Goal: Information Seeking & Learning: Learn about a topic

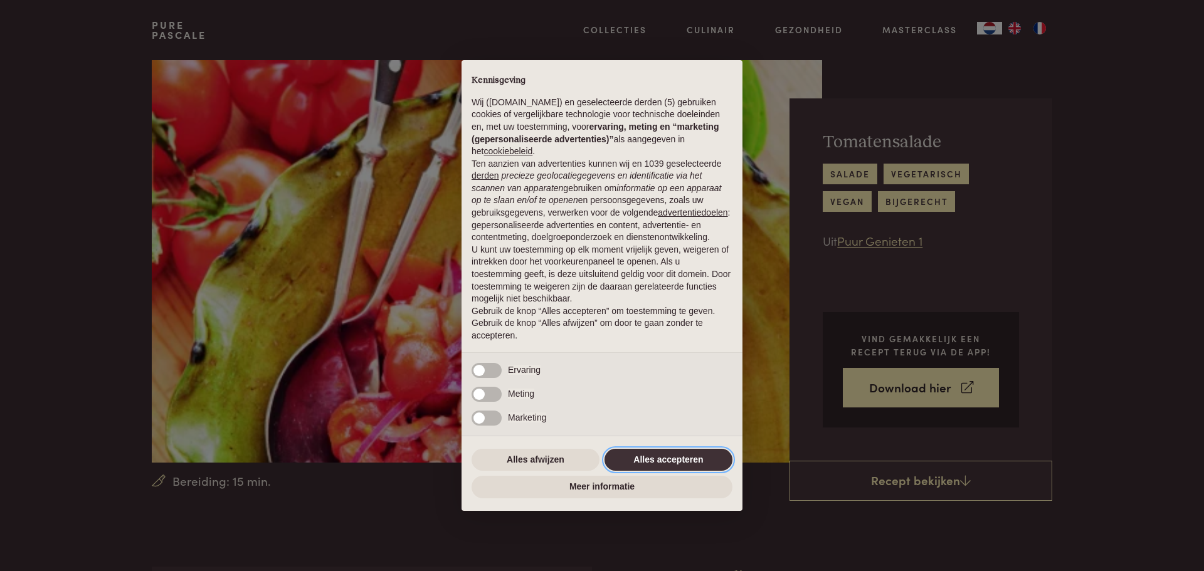
click at [682, 455] on button "Alles accepteren" at bounding box center [669, 460] width 128 height 23
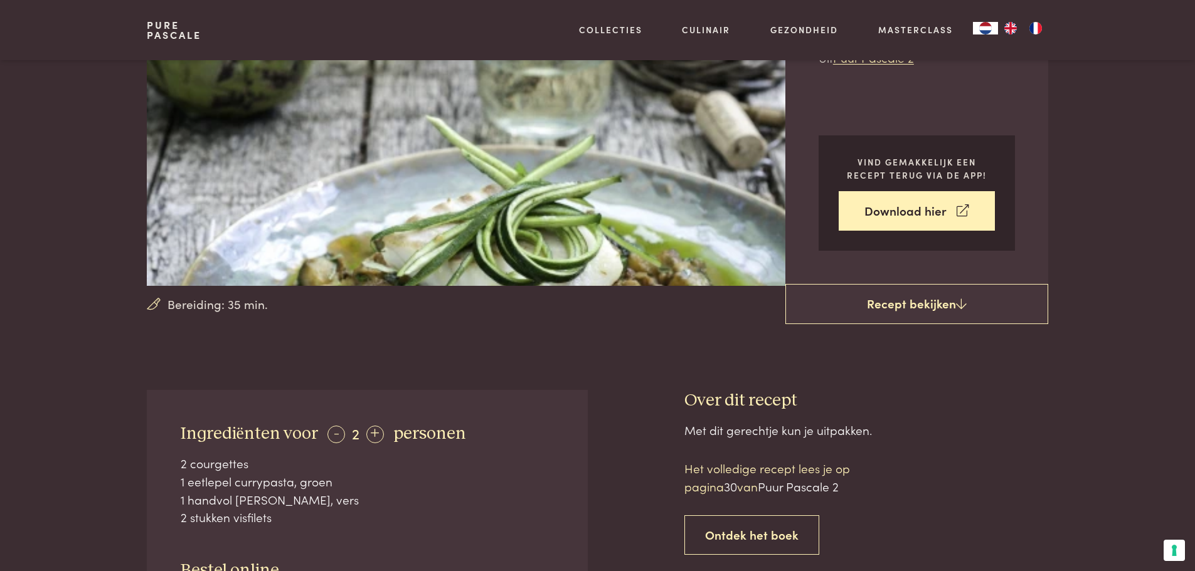
scroll to position [188, 0]
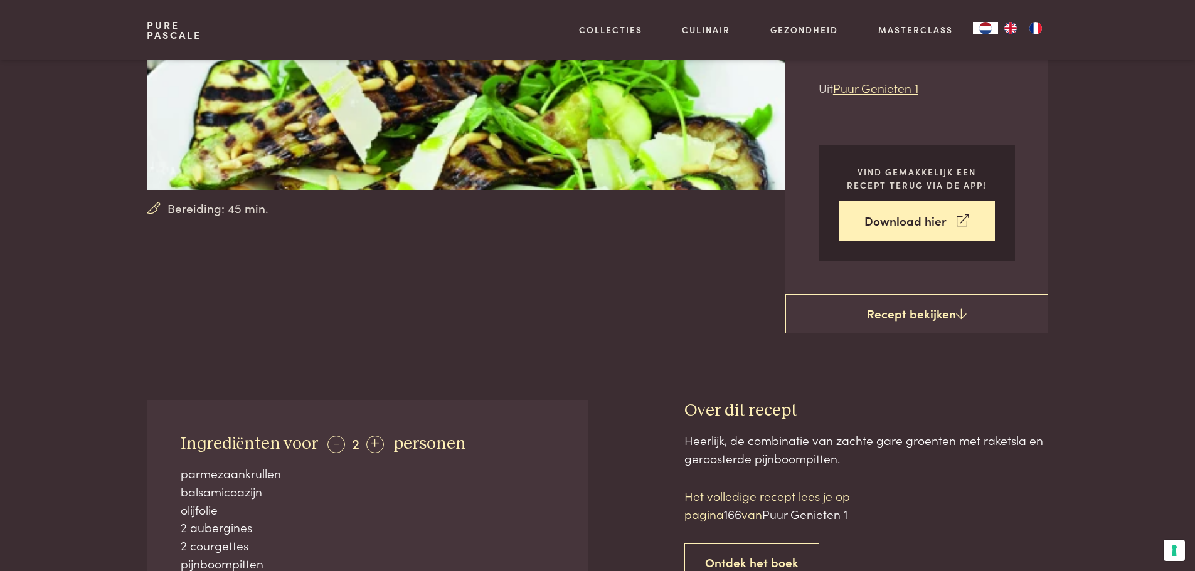
scroll to position [125, 0]
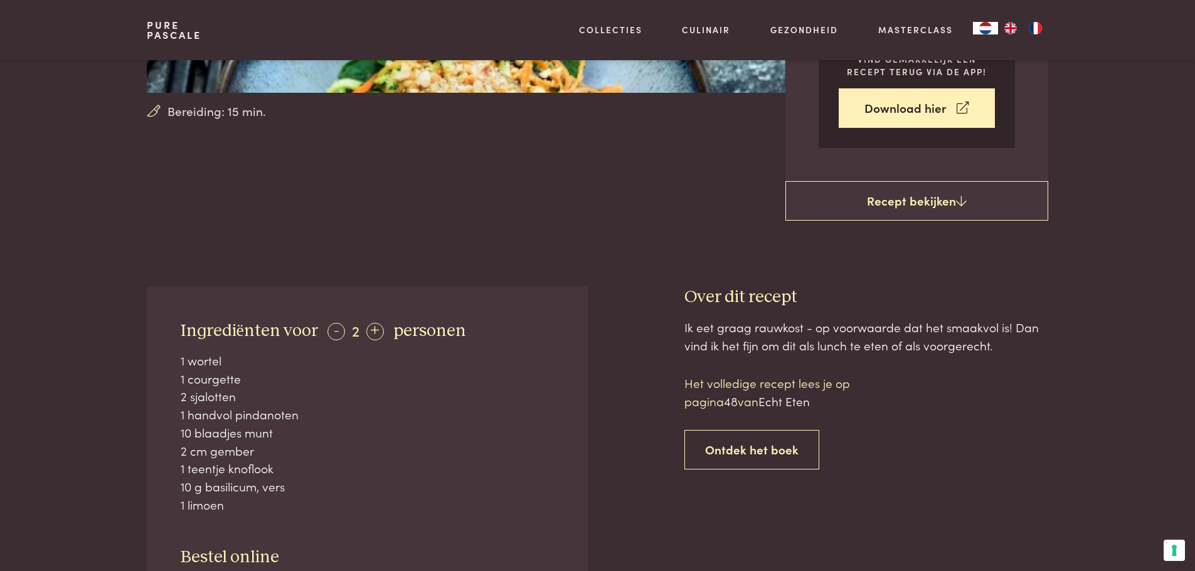
scroll to position [376, 0]
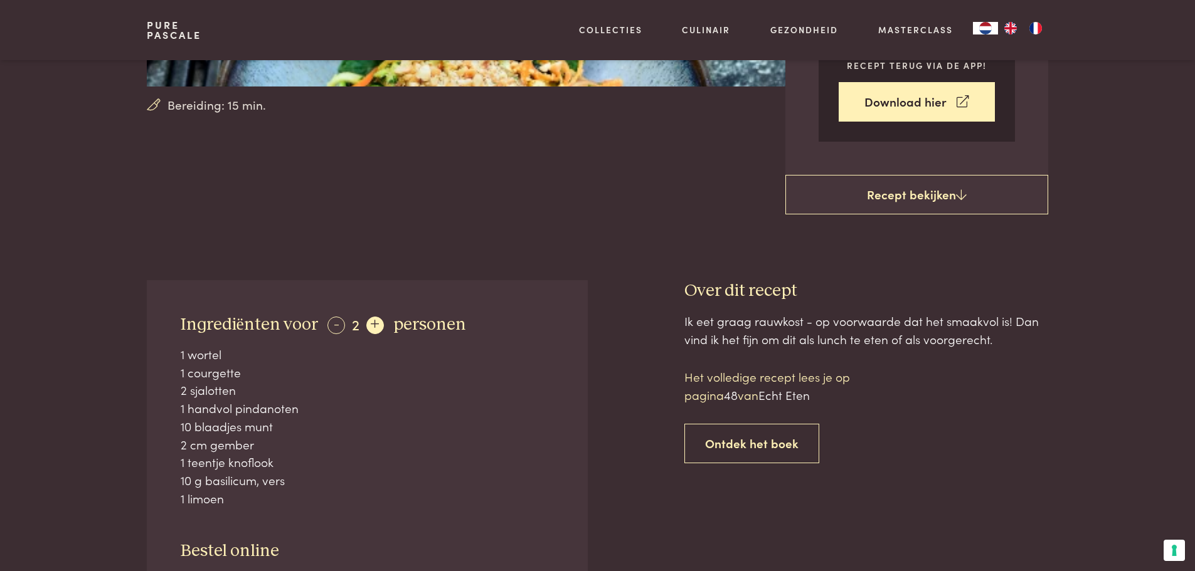
click at [370, 327] on div "+" at bounding box center [375, 326] width 18 height 18
click at [371, 326] on div "+" at bounding box center [375, 326] width 18 height 18
click at [371, 325] on div "+" at bounding box center [376, 326] width 18 height 18
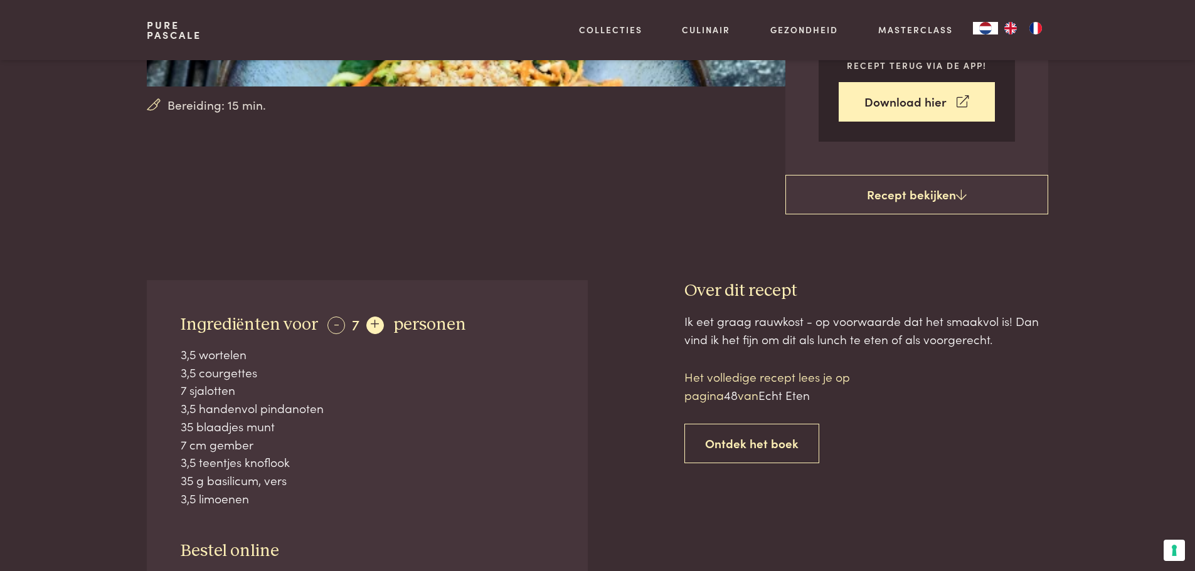
click at [371, 325] on div "+" at bounding box center [375, 326] width 18 height 18
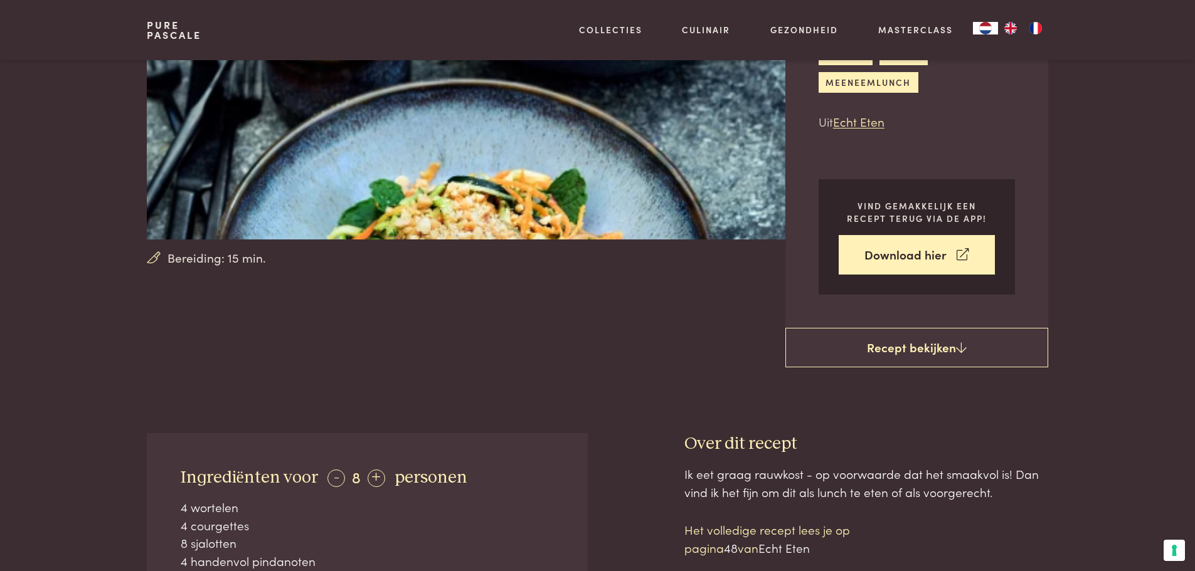
scroll to position [188, 0]
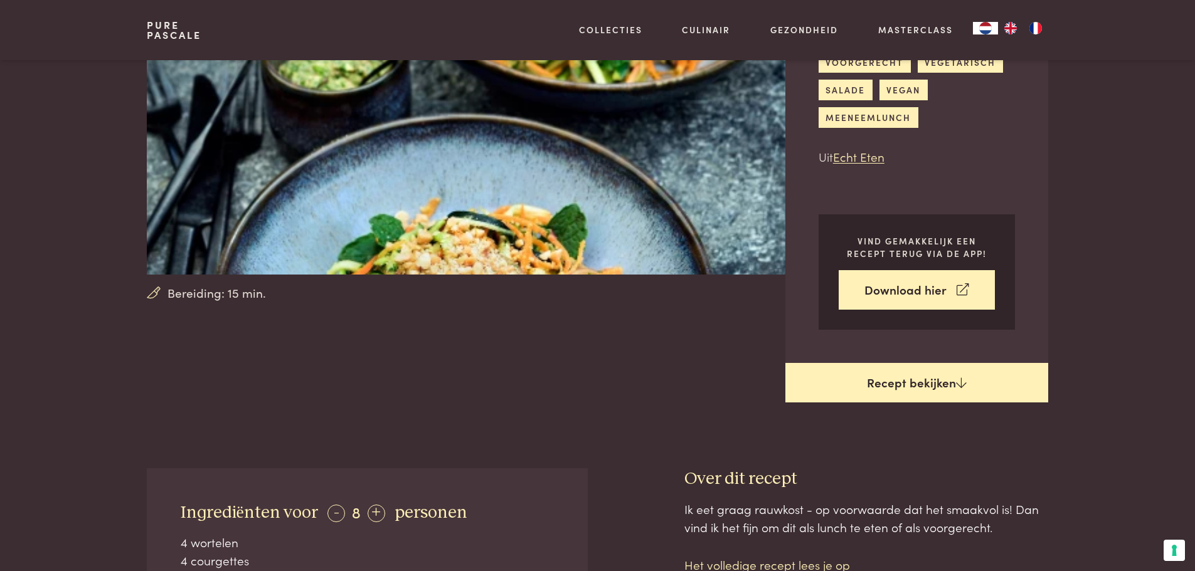
click at [882, 386] on link "Recept bekijken" at bounding box center [916, 383] width 263 height 40
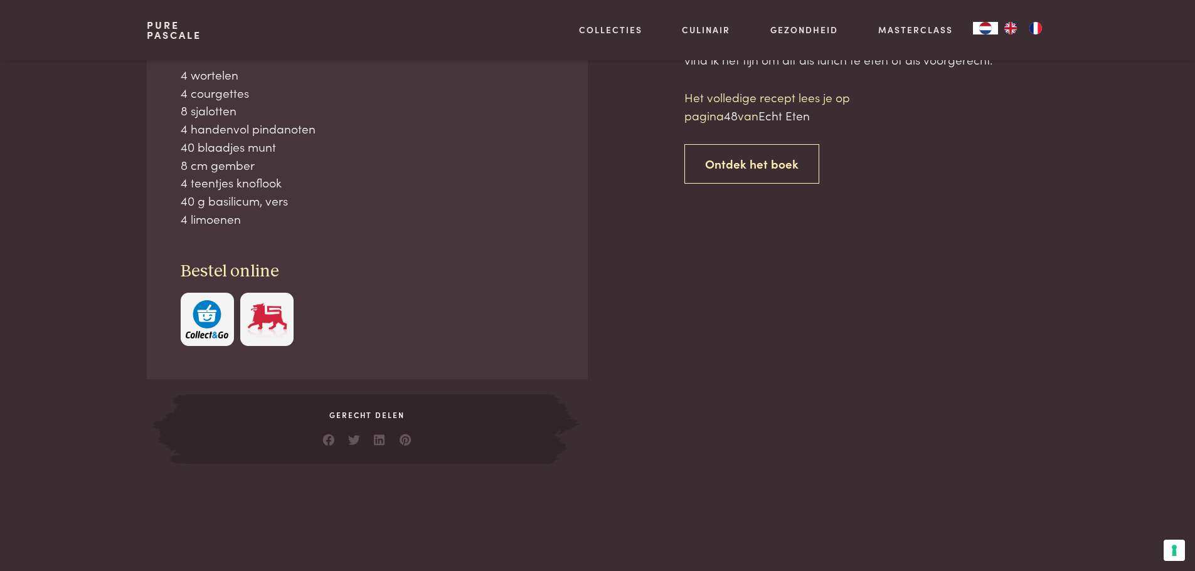
scroll to position [657, 0]
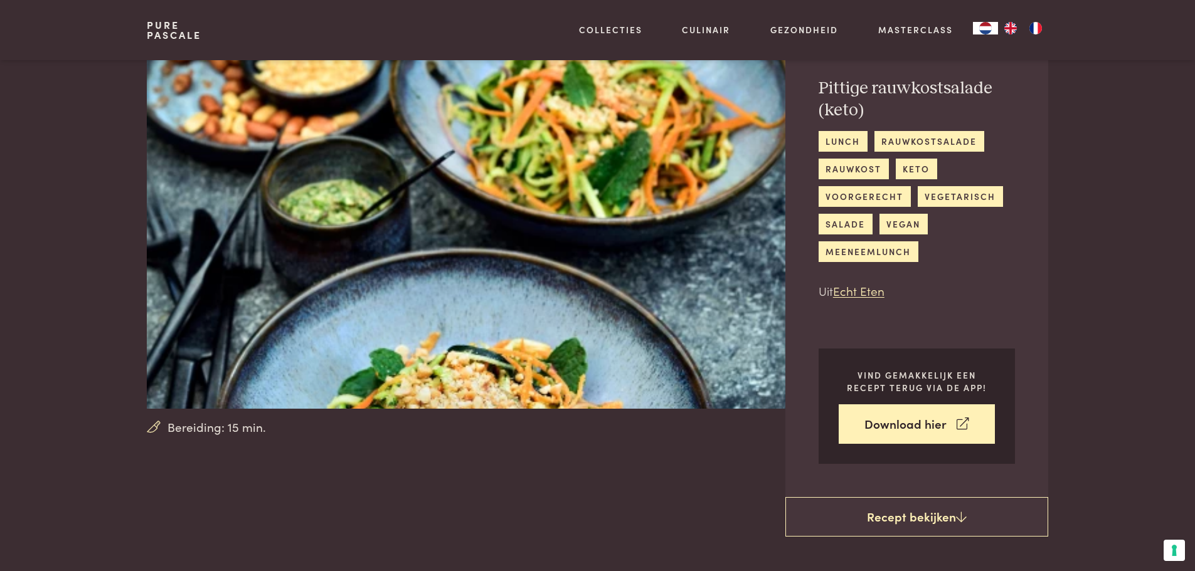
scroll to position [188, 0]
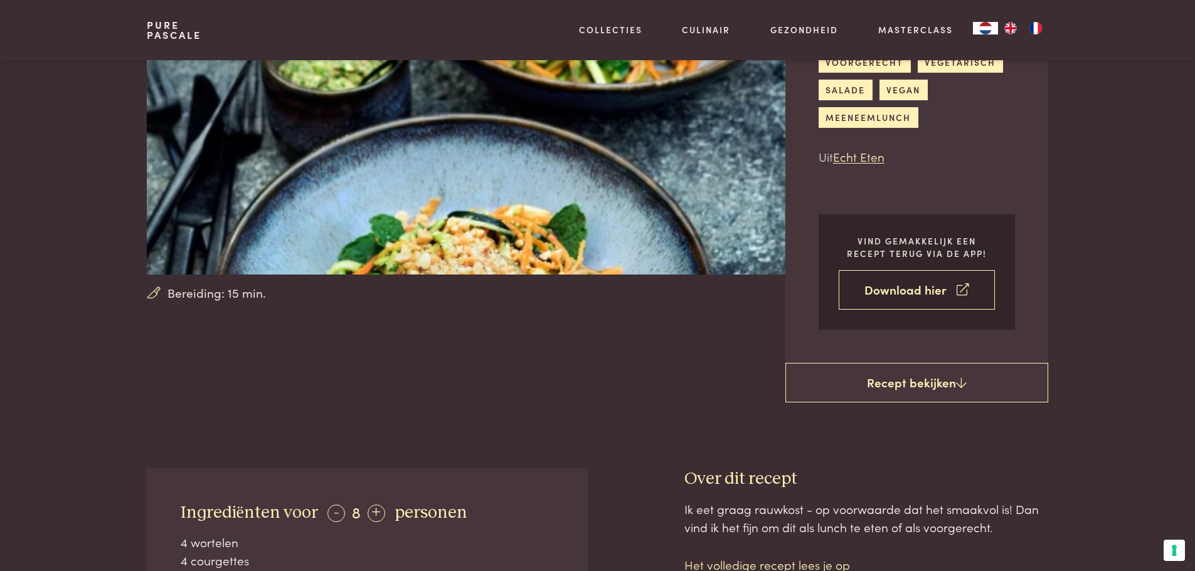
click at [921, 287] on link "Download hier" at bounding box center [916, 290] width 156 height 40
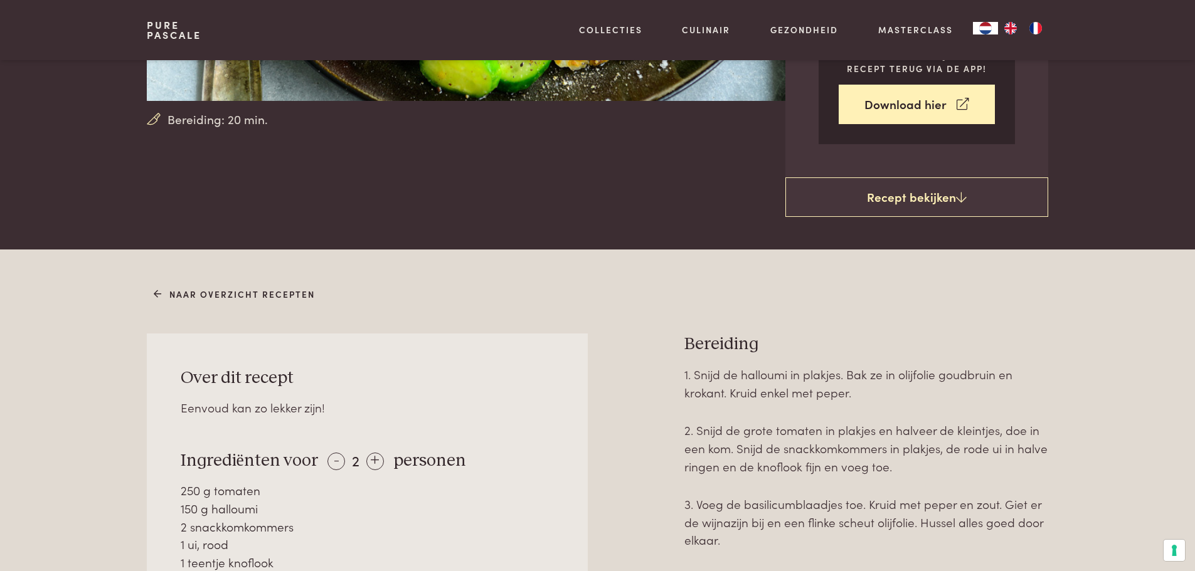
scroll to position [314, 0]
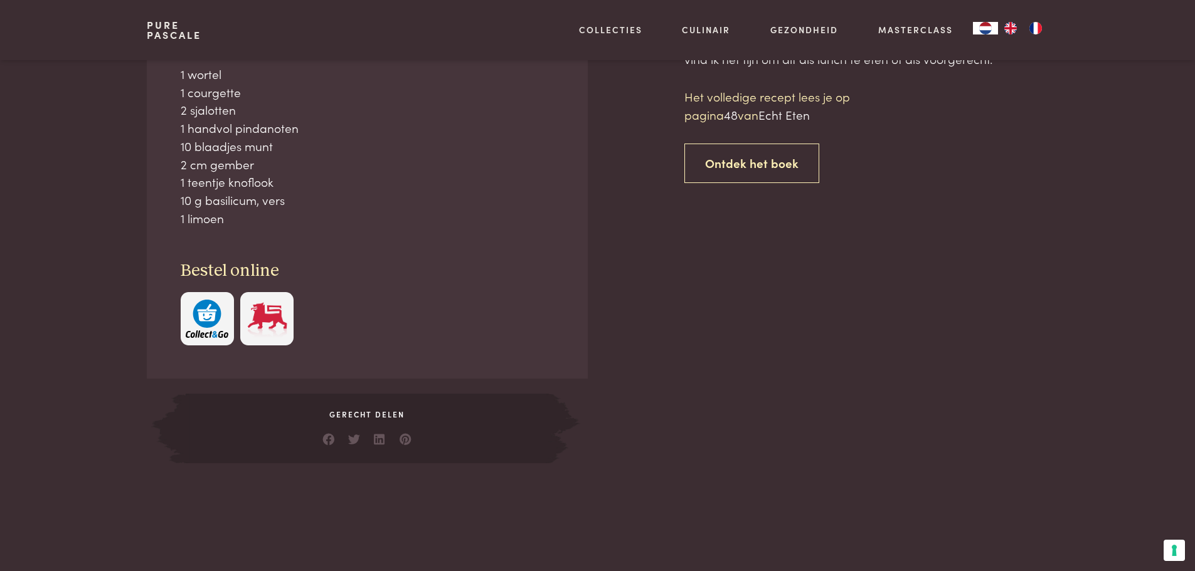
scroll to position [594, 0]
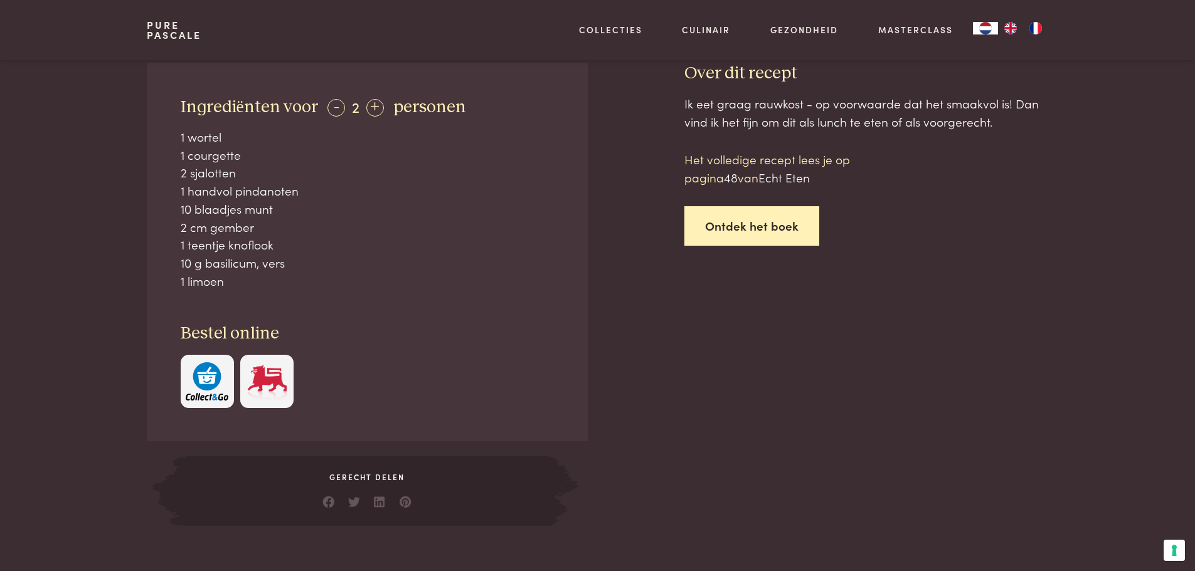
click at [743, 228] on link "Ontdek het boek" at bounding box center [751, 226] width 135 height 40
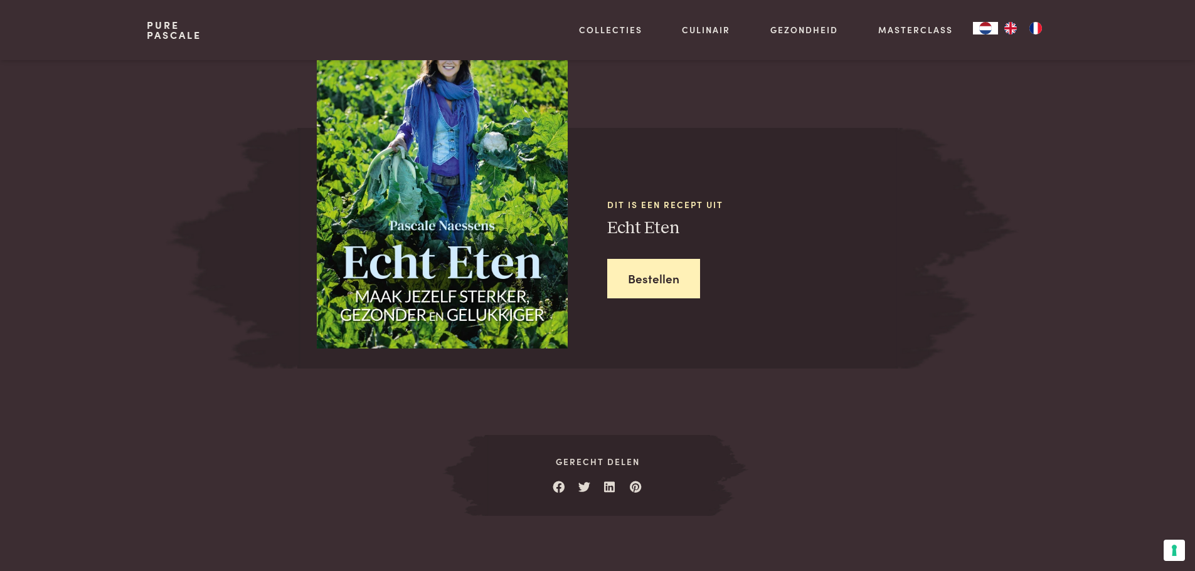
scroll to position [1253, 0]
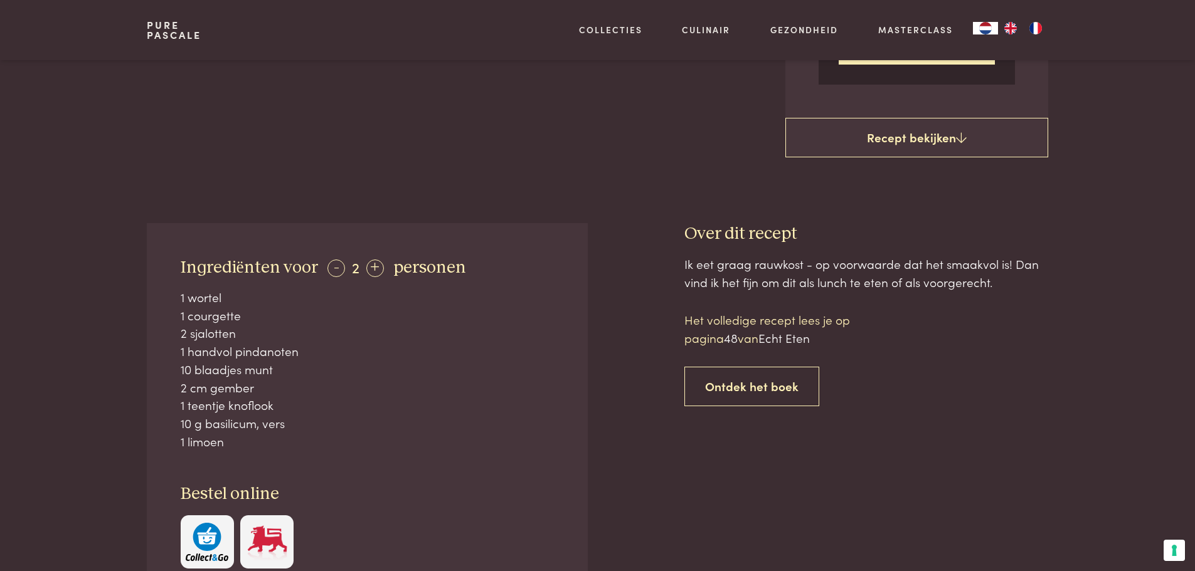
scroll to position [439, 0]
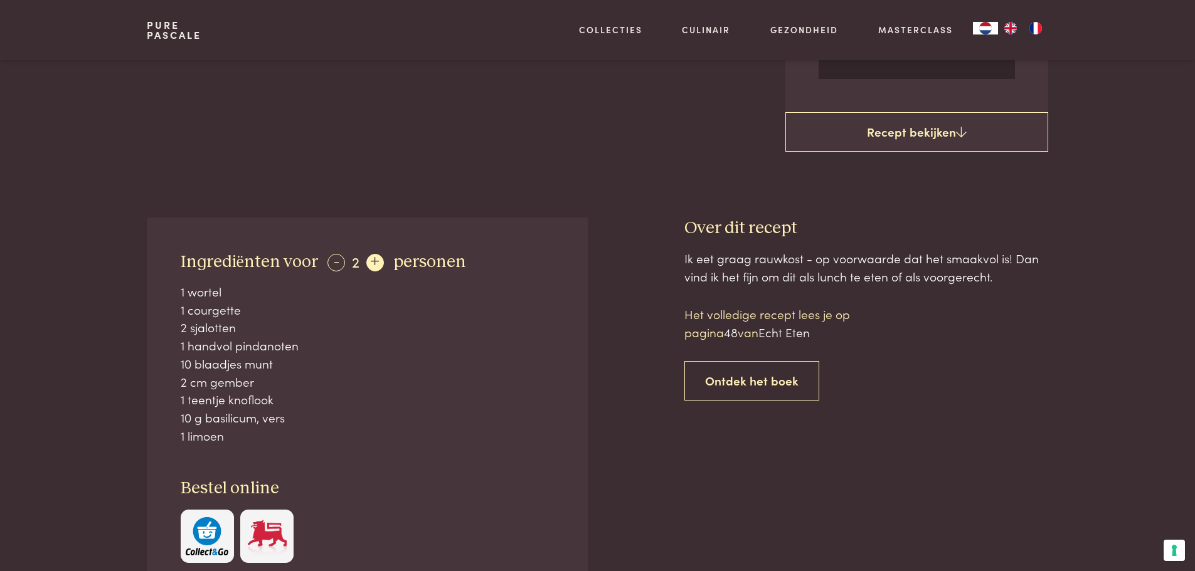
click at [367, 262] on div "+" at bounding box center [375, 263] width 18 height 18
click at [367, 262] on div "+" at bounding box center [376, 263] width 18 height 18
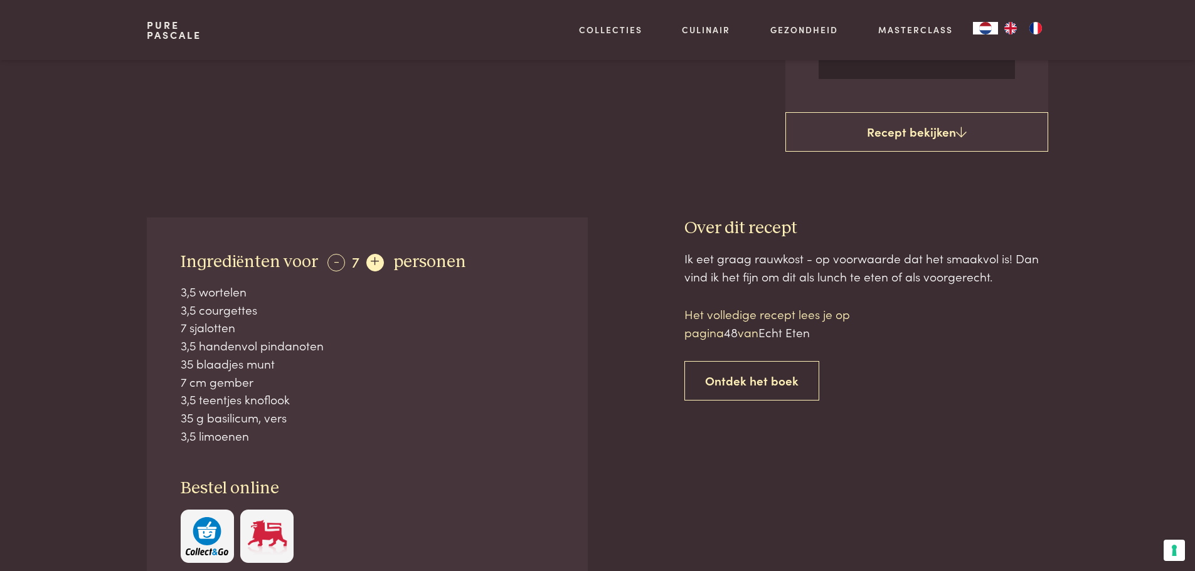
click at [367, 262] on div "+" at bounding box center [375, 263] width 18 height 18
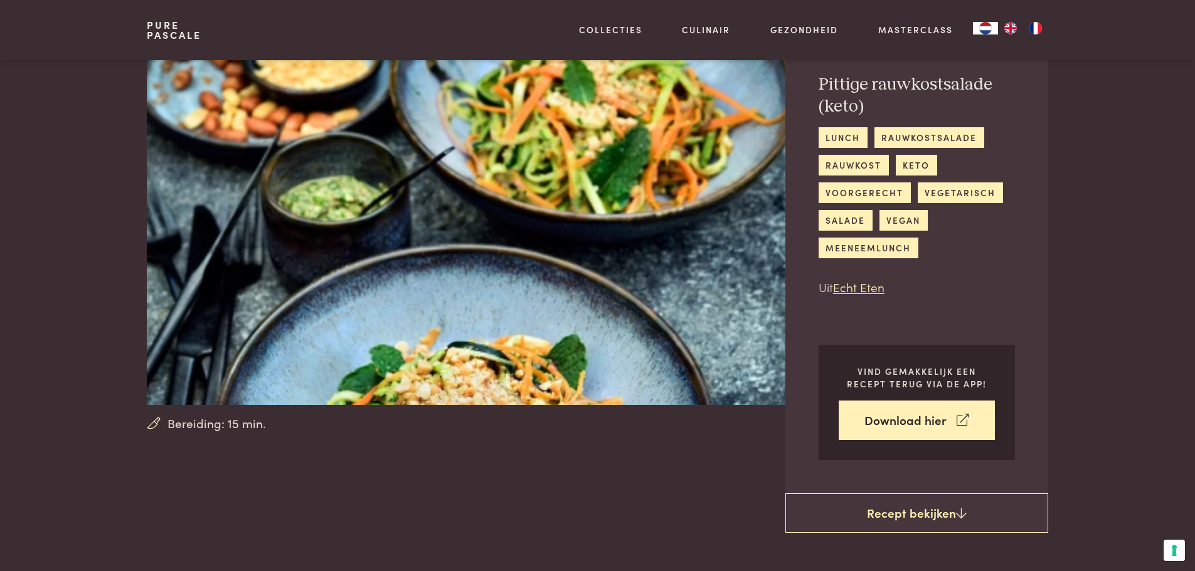
scroll to position [0, 0]
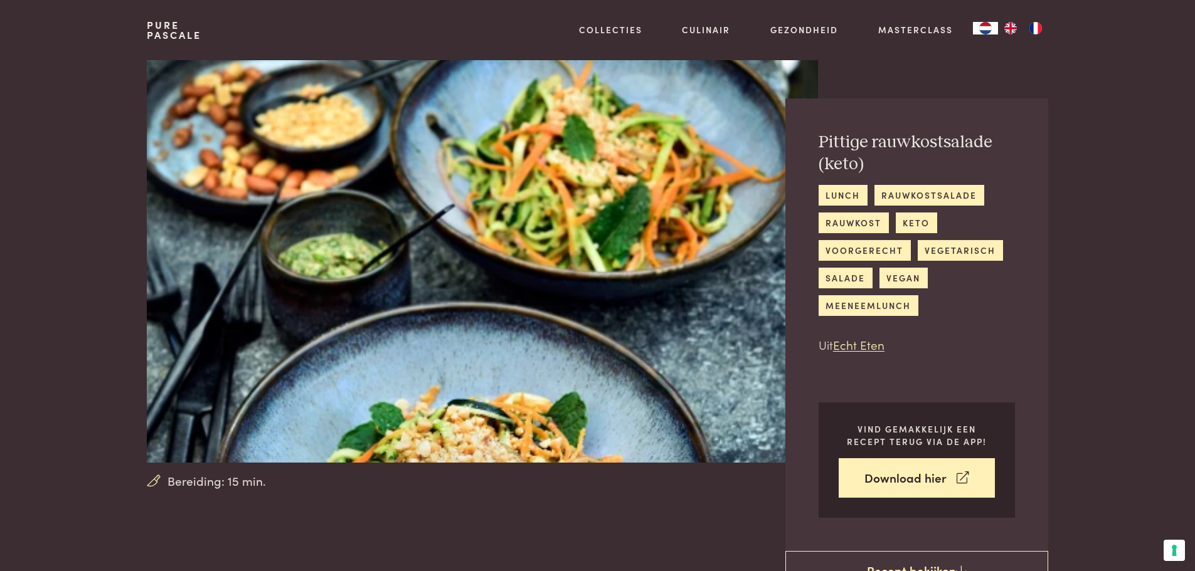
scroll to position [1253, 0]
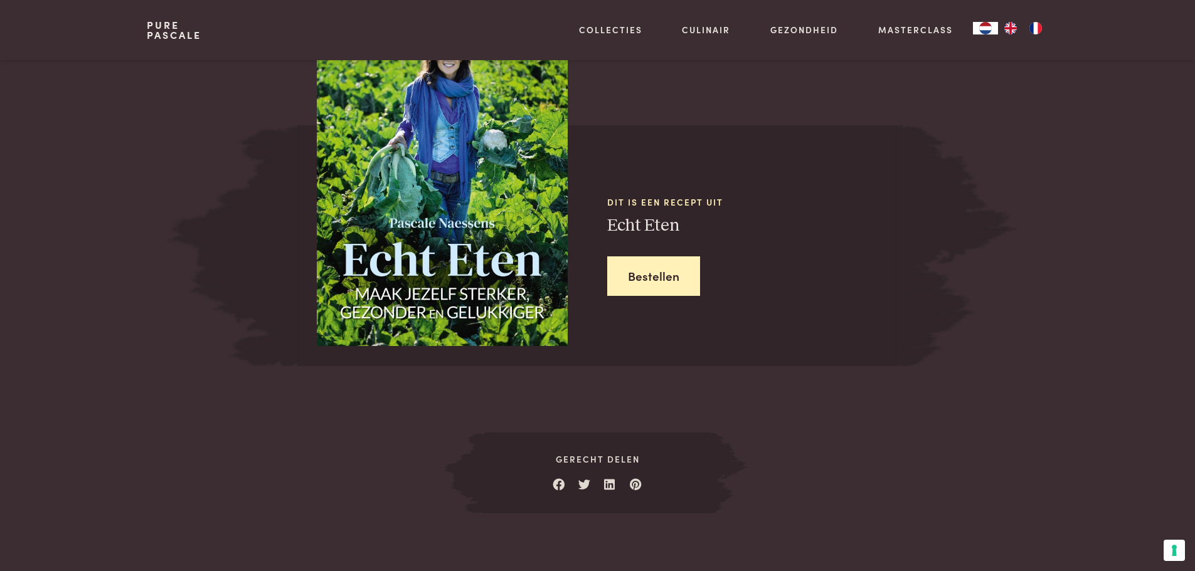
scroll to position [657, 0]
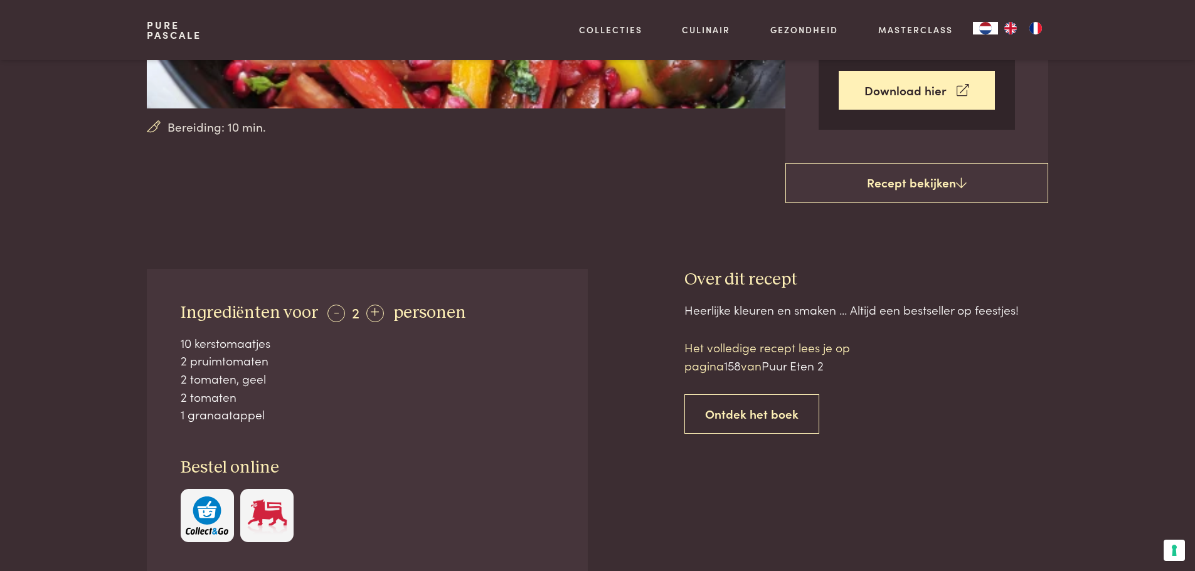
scroll to position [376, 0]
